Goal: Information Seeking & Learning: Learn about a topic

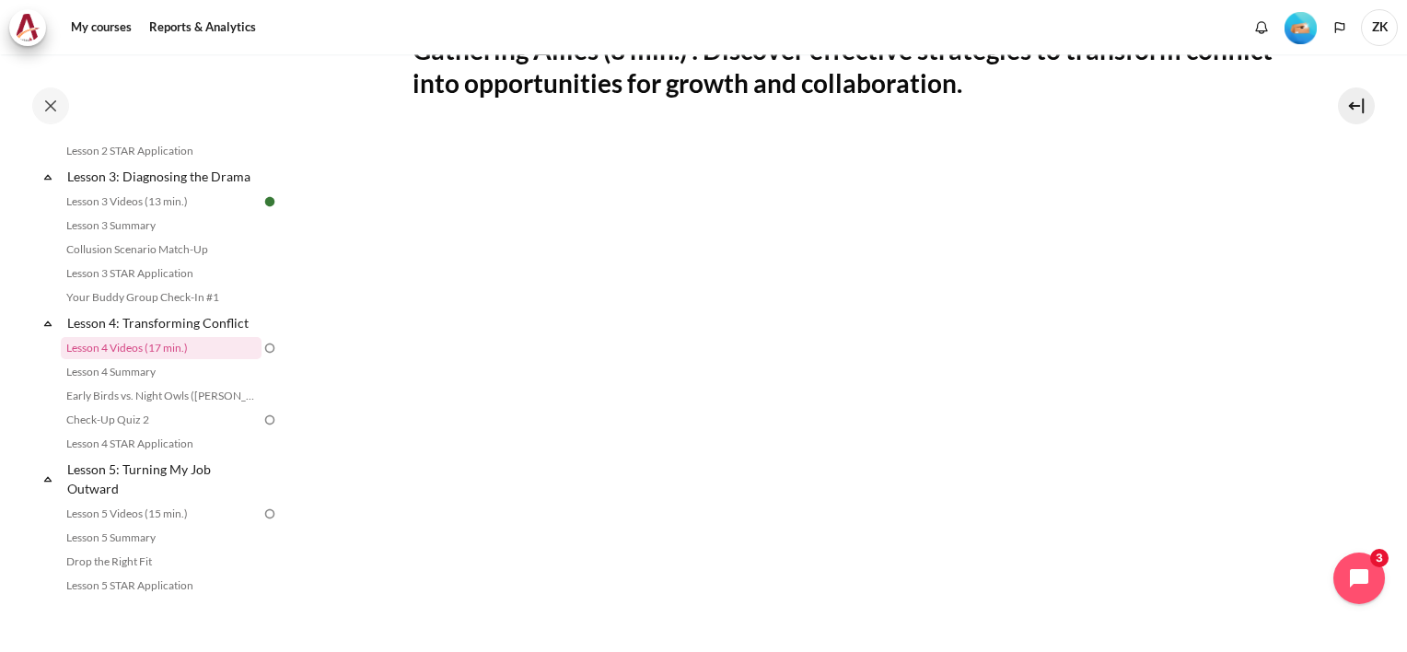
scroll to position [368, 0]
click at [1350, 570] on icon "Open chat widget" at bounding box center [1359, 578] width 24 height 24
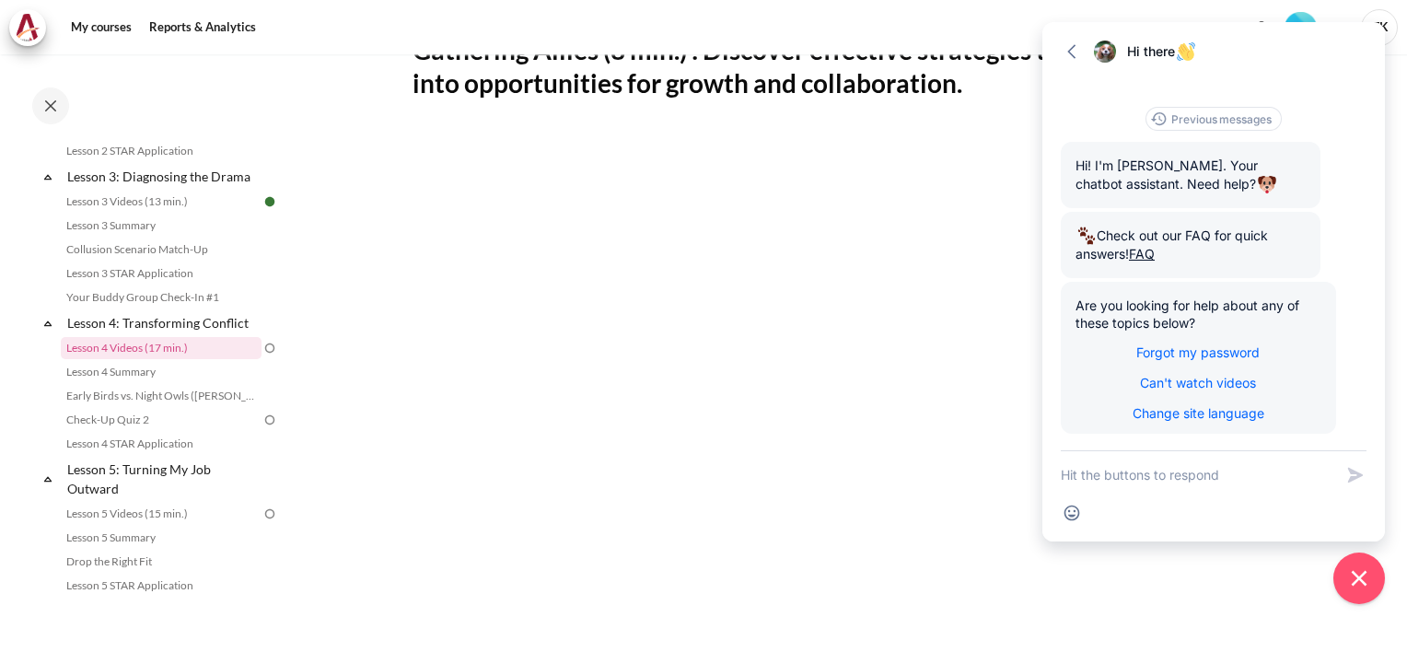
click at [378, 183] on section "My courses SG Batch 2 Lesson 4: Transforming Conflict Lesson 4 Videos (17 min.)…" at bounding box center [844, 342] width 1098 height 1312
click at [1072, 49] on icon "button" at bounding box center [1072, 51] width 18 height 18
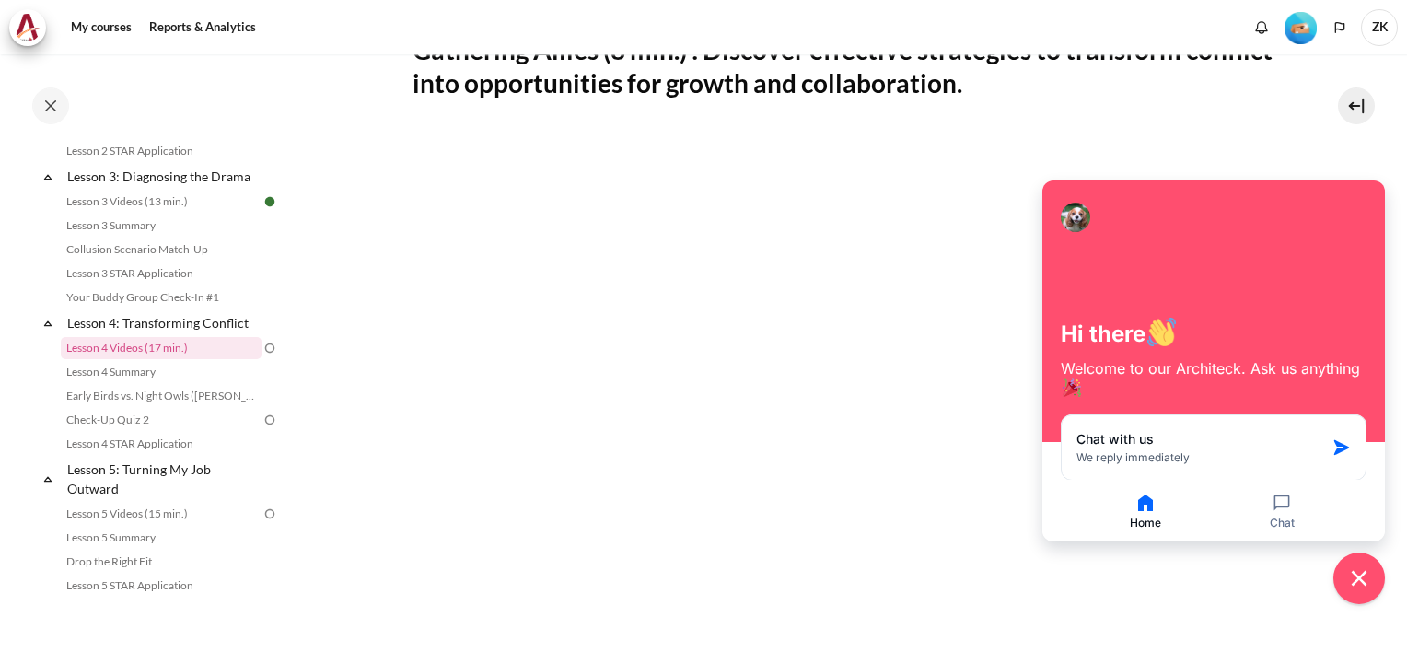
click at [1343, 151] on section "My courses SG Batch 2 Lesson 4: Transforming Conflict Lesson 4 Videos (17 min.)…" at bounding box center [844, 342] width 1098 height 1312
click at [1356, 105] on button at bounding box center [1356, 105] width 37 height 37
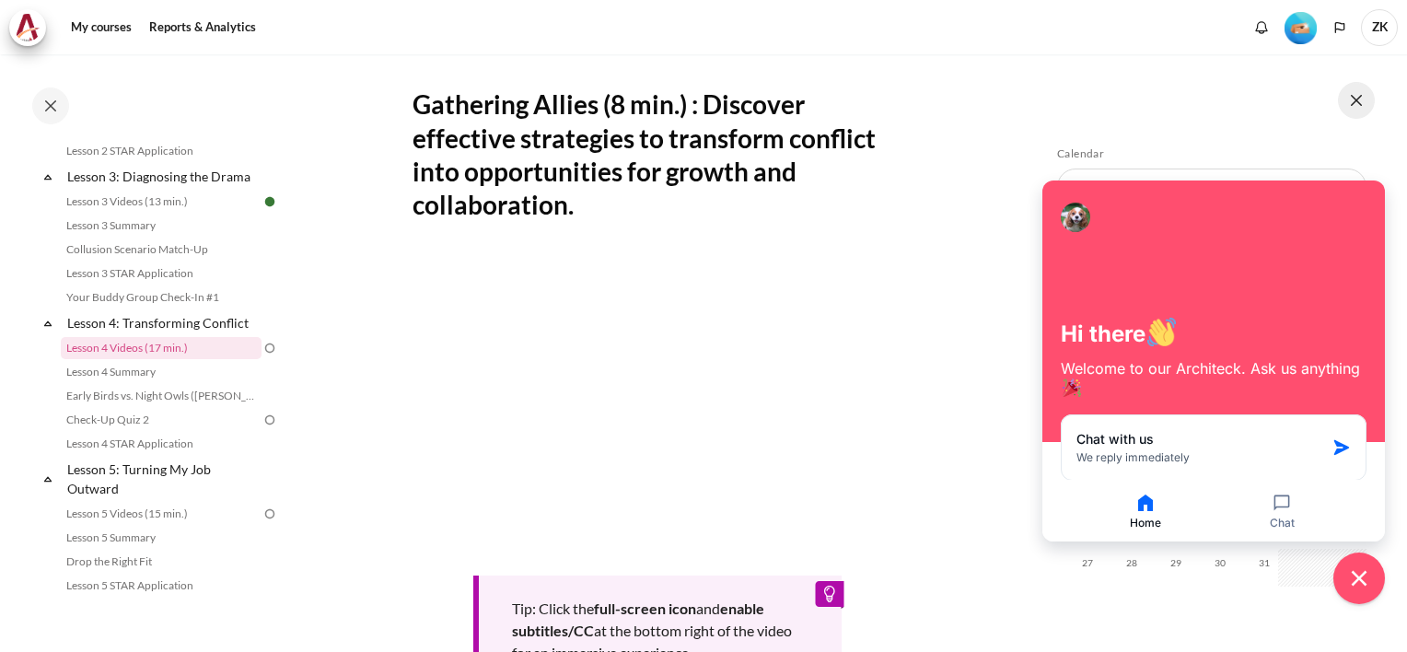
click at [1356, 105] on button at bounding box center [1356, 100] width 37 height 37
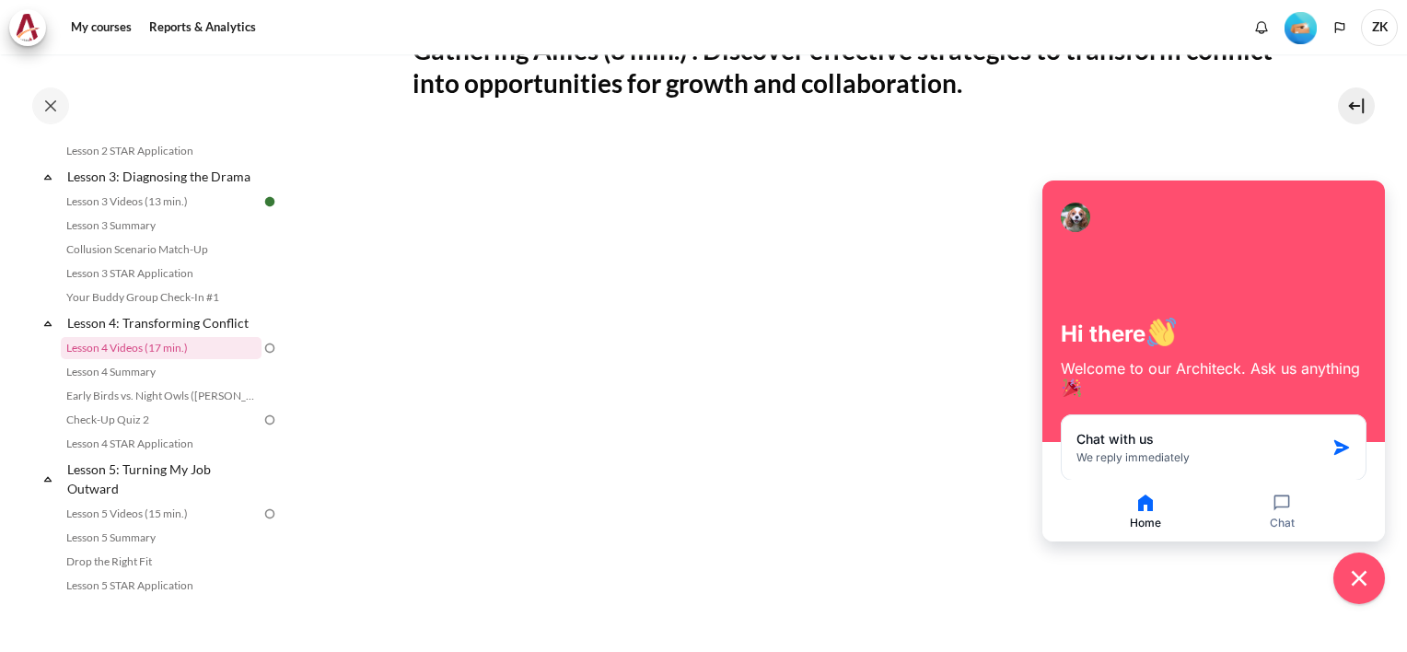
click at [1075, 214] on div at bounding box center [1075, 217] width 29 height 29
click at [1304, 159] on section "My courses SG Batch 2 Lesson 4: Transforming Conflict Lesson 4 Videos (17 min.)…" at bounding box center [844, 342] width 1098 height 1312
click at [1366, 586] on icon "Close chat widget" at bounding box center [1359, 578] width 29 height 29
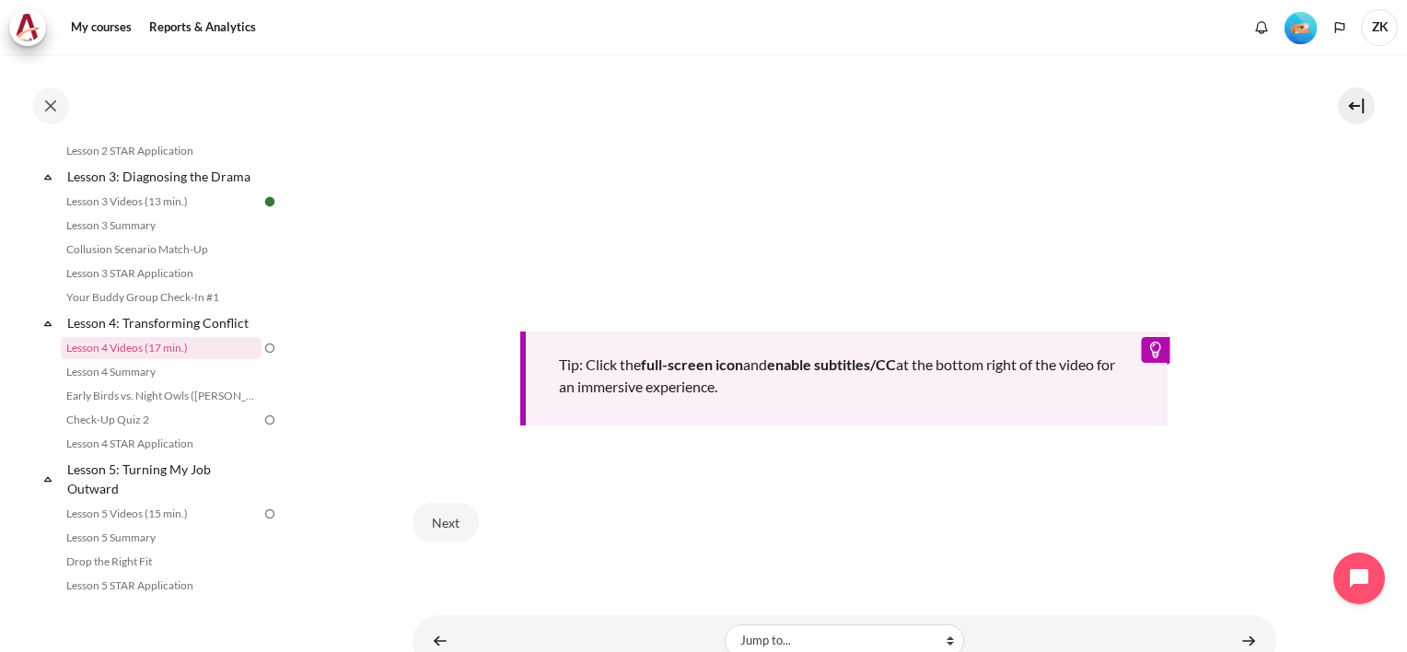
scroll to position [755, 0]
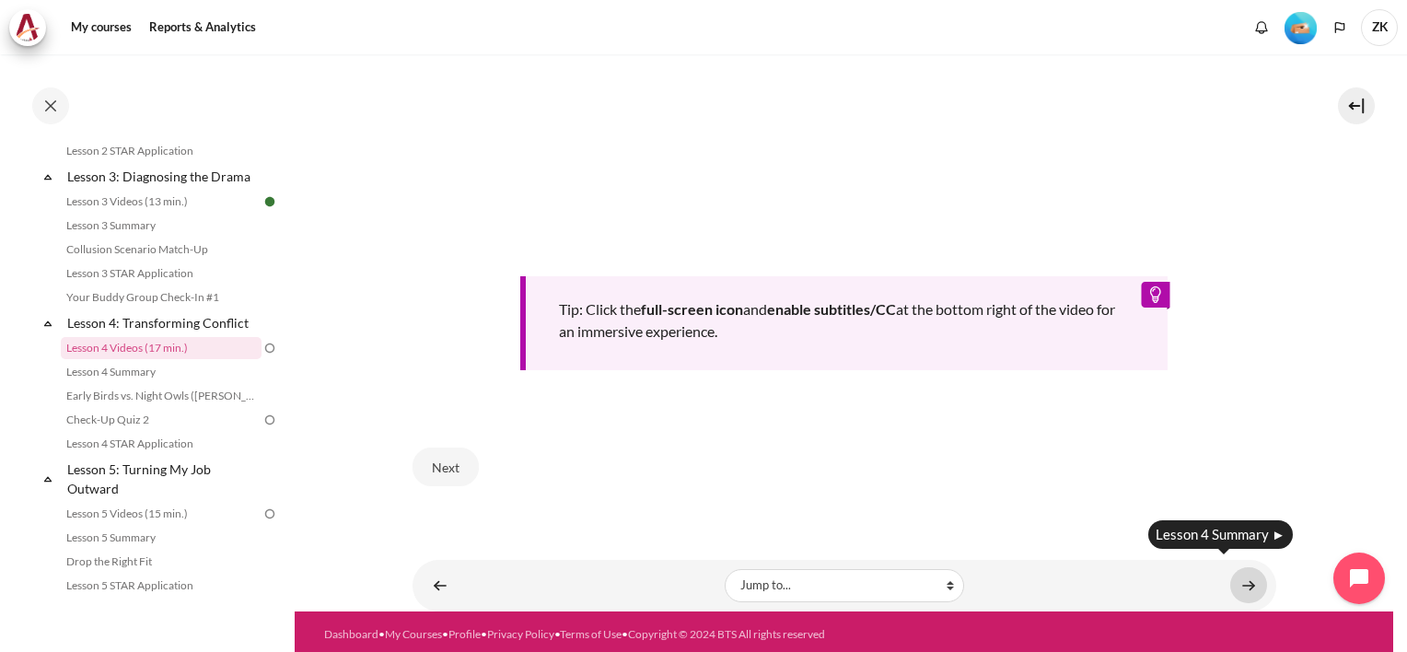
click at [1235, 573] on link "Content" at bounding box center [1248, 585] width 37 height 36
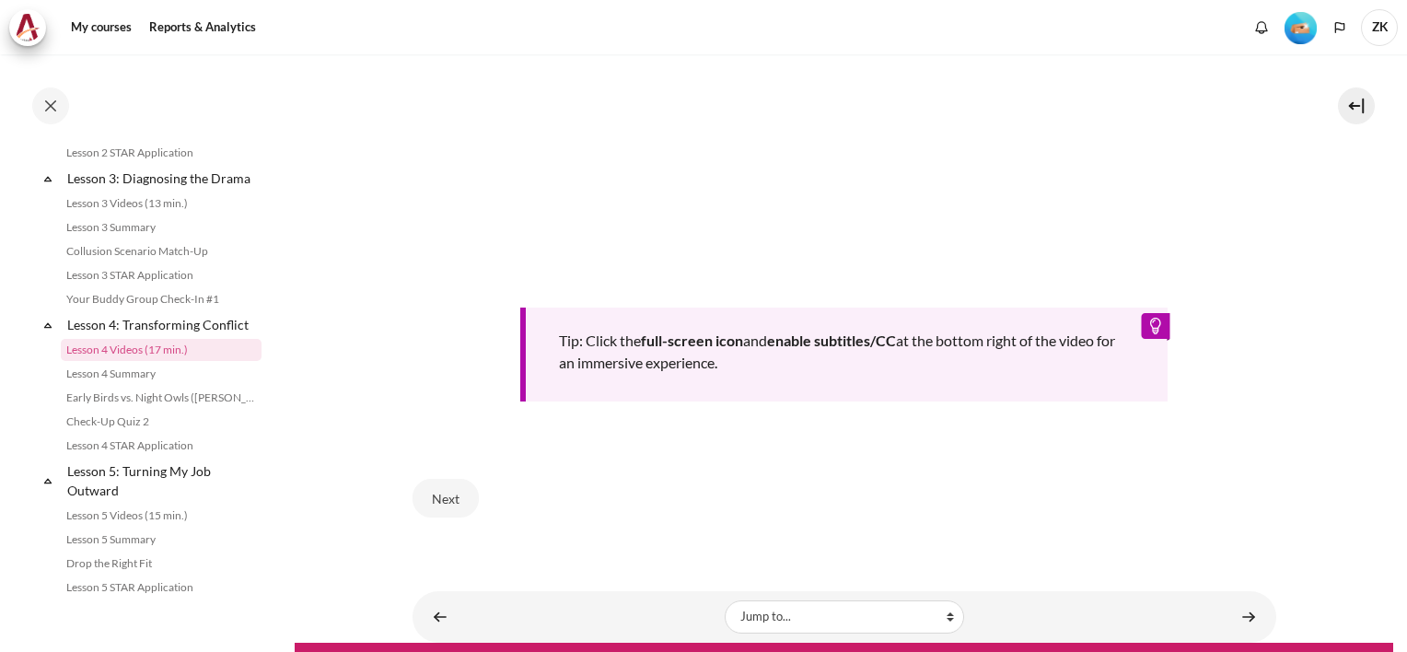
scroll to position [755, 0]
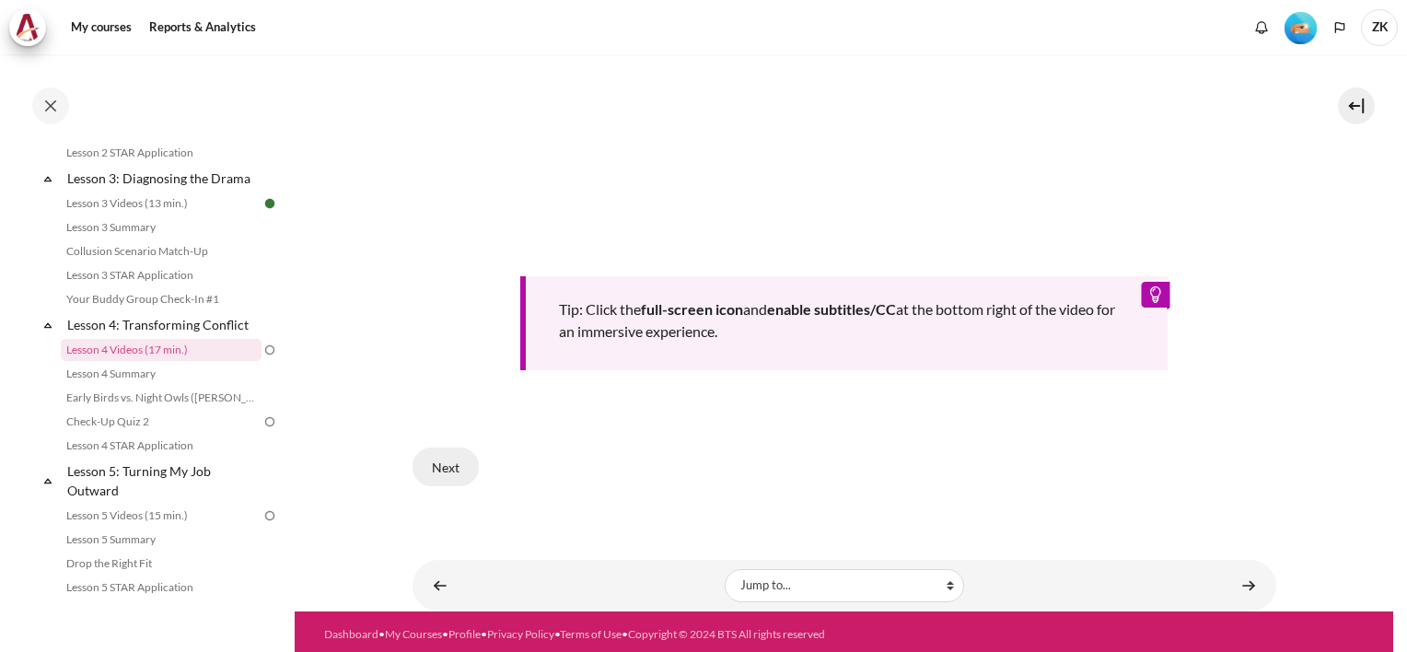
click at [452, 460] on button "Next" at bounding box center [445, 466] width 66 height 39
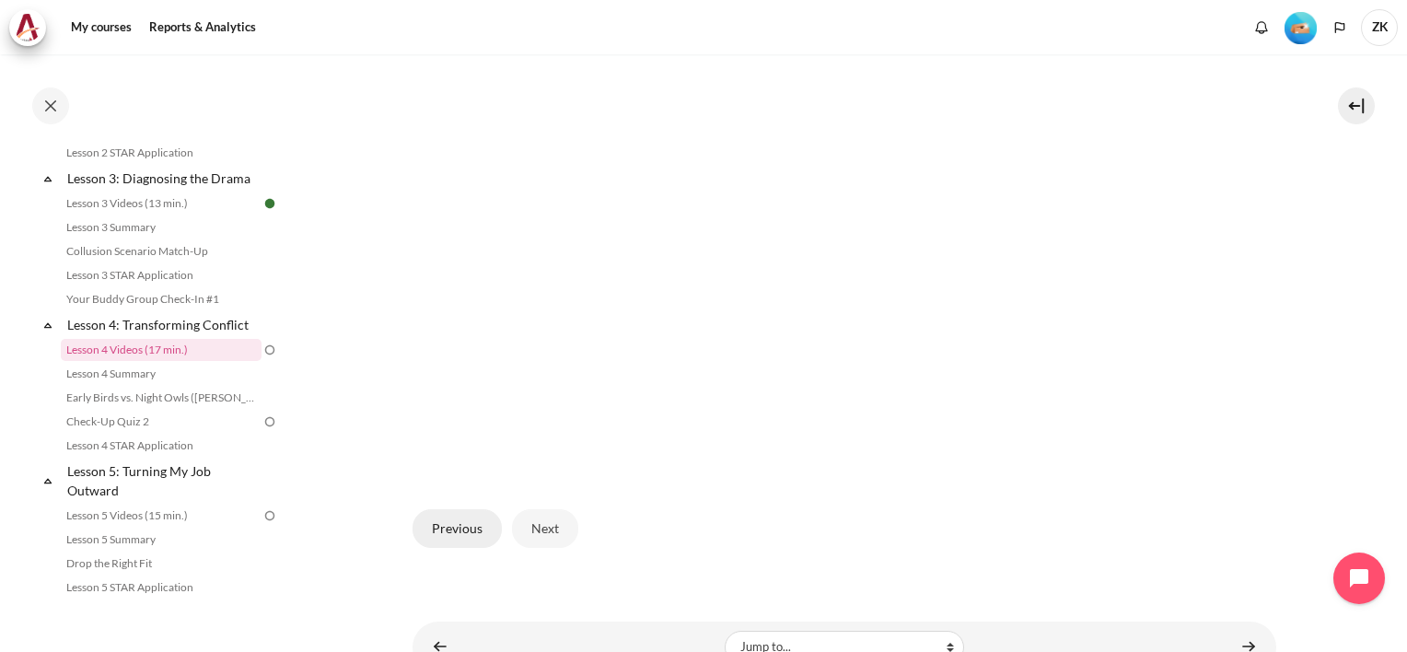
scroll to position [449, 0]
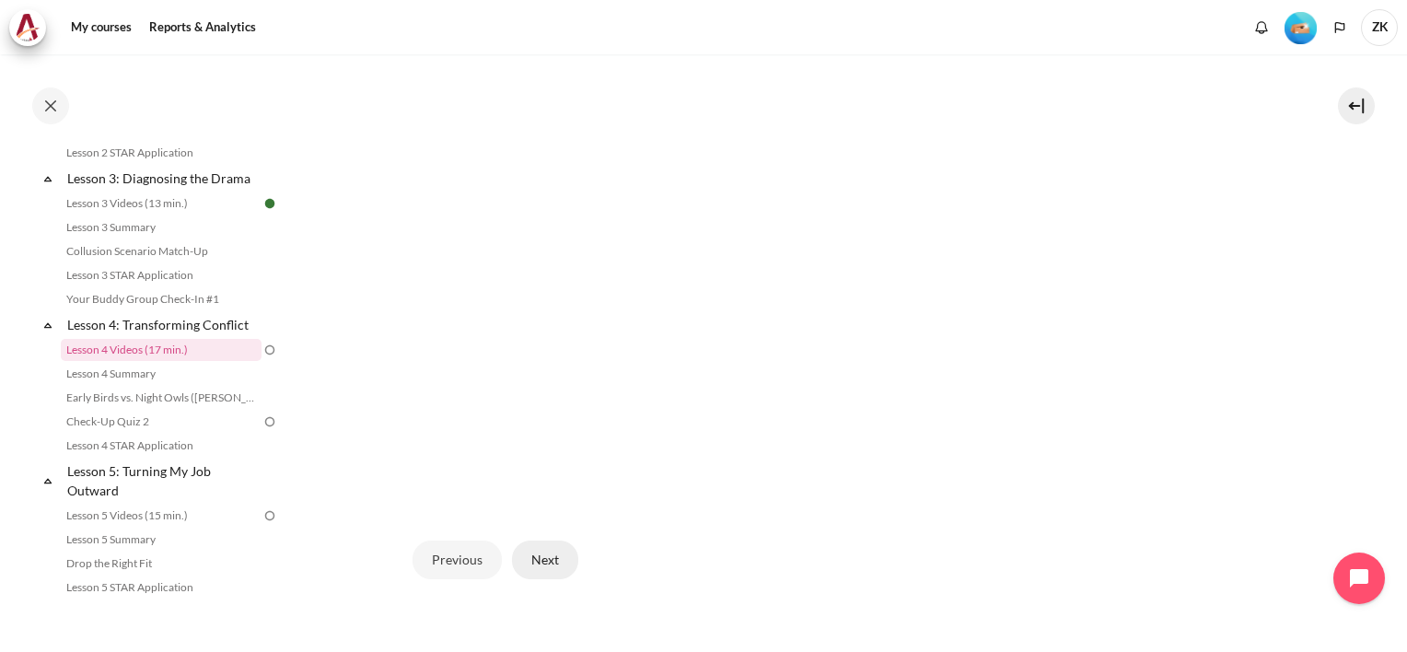
click at [542, 552] on button "Next" at bounding box center [545, 559] width 66 height 39
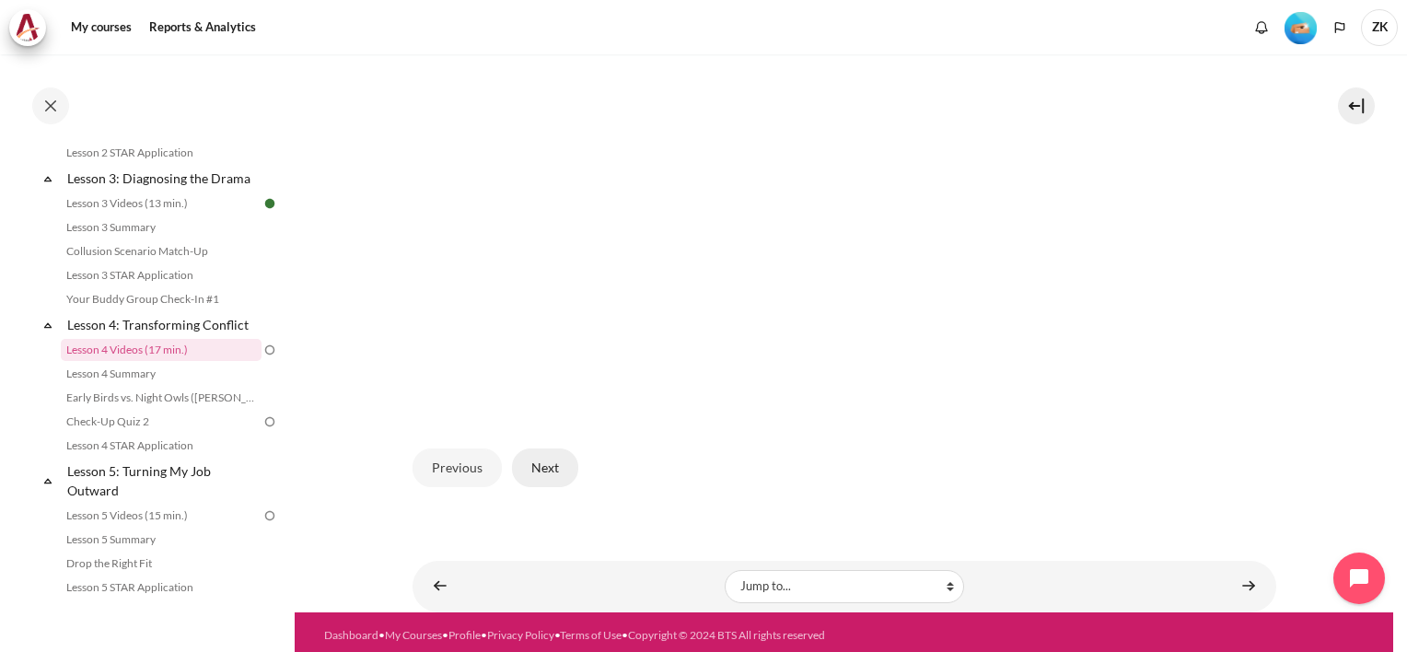
click at [543, 449] on button "Next" at bounding box center [545, 467] width 66 height 39
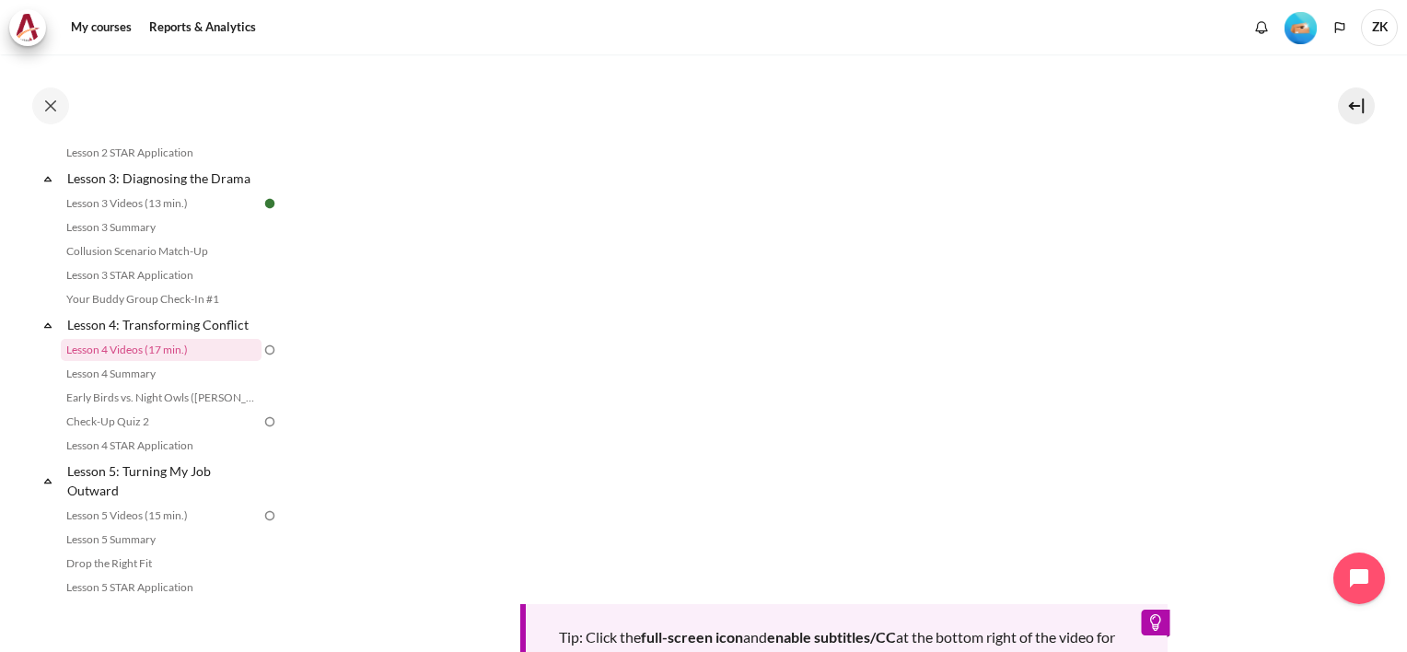
scroll to position [420, 0]
